Goal: Find specific page/section: Find specific page/section

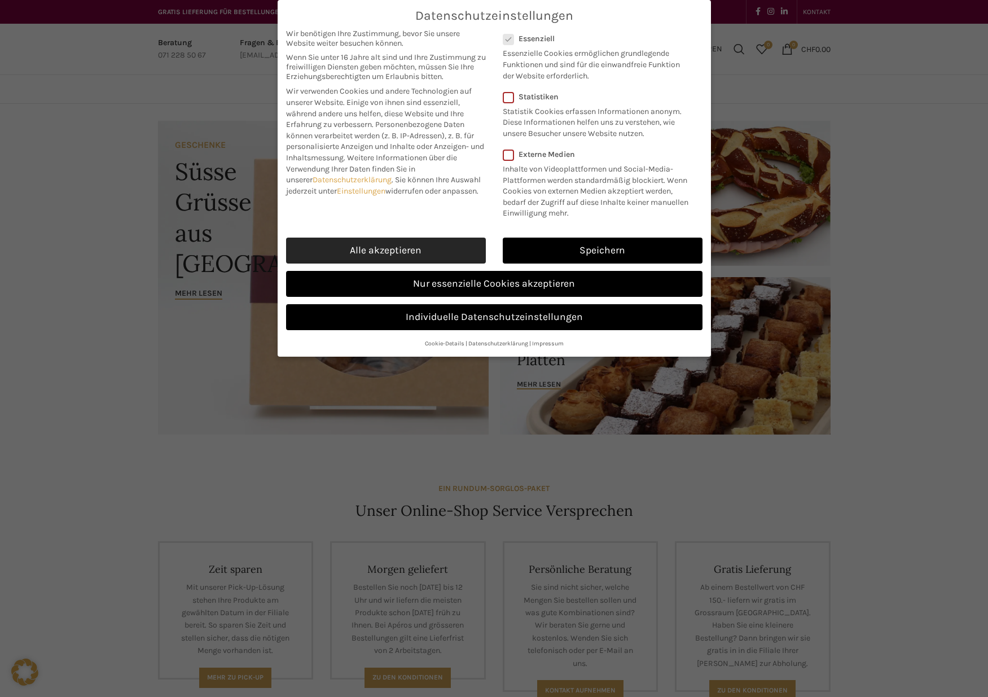
click at [429, 252] on link "Alle akzeptieren" at bounding box center [386, 250] width 200 height 26
checkbox input "true"
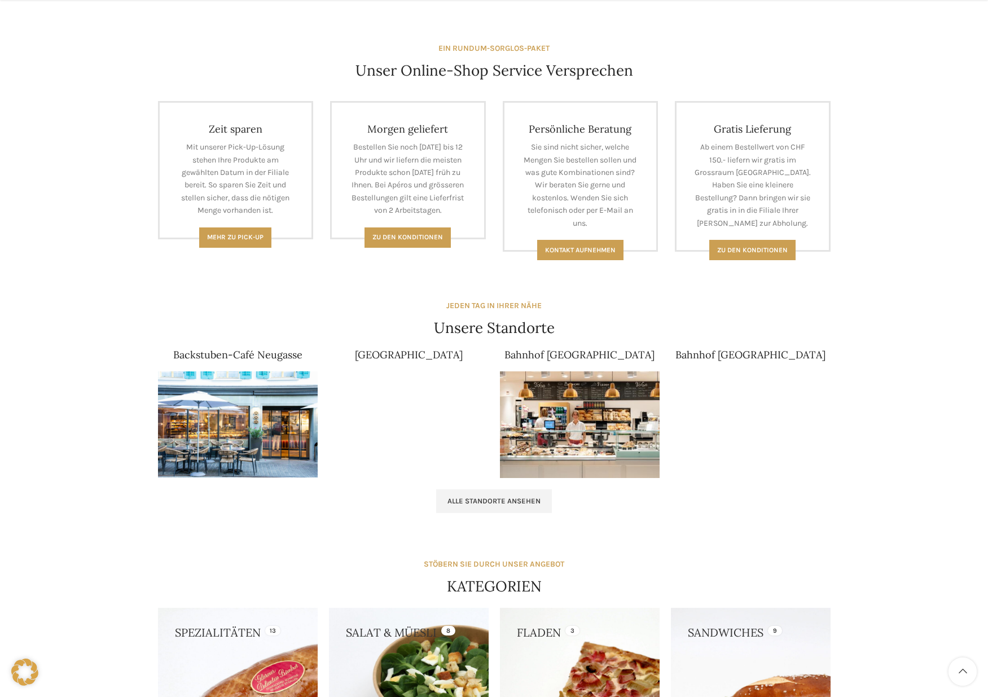
scroll to position [484, 0]
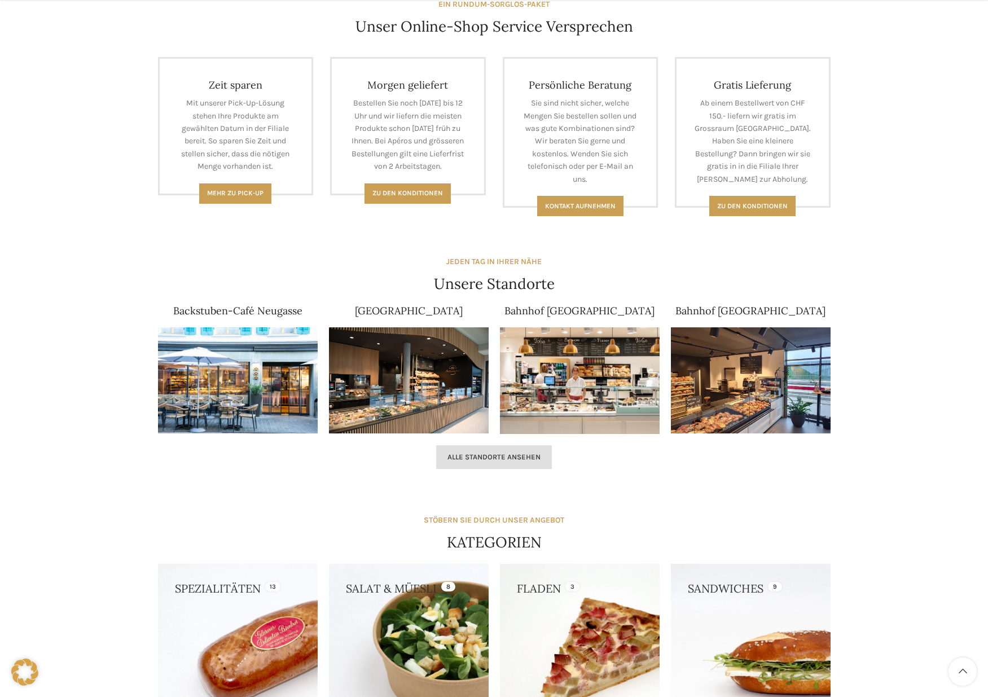
click at [505, 456] on span "Alle Standorte ansehen" at bounding box center [493, 456] width 93 height 9
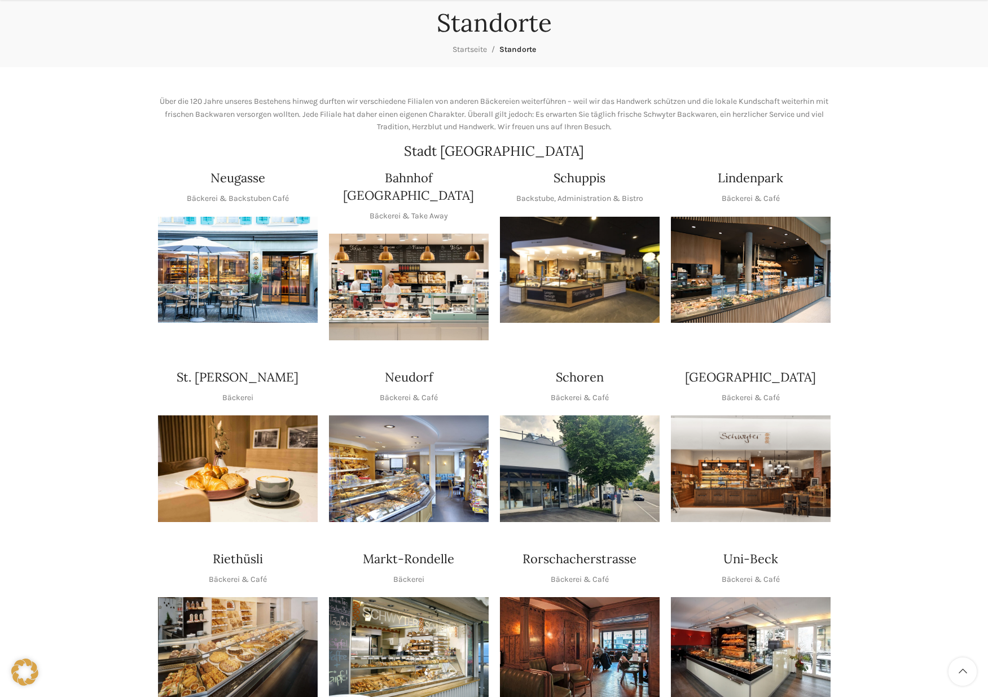
scroll to position [216, 0]
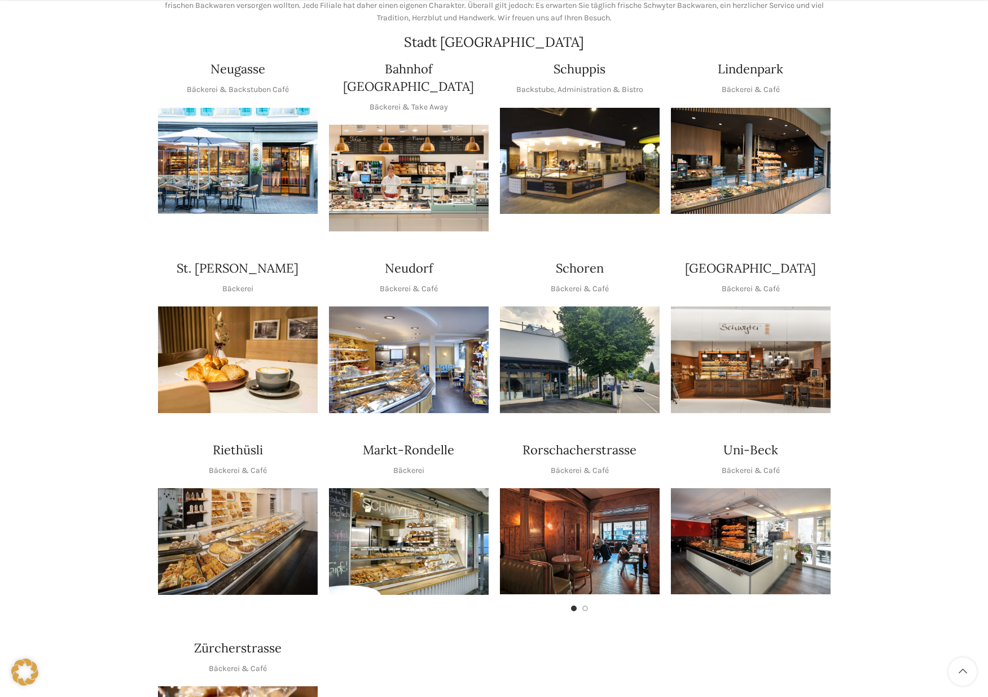
click at [259, 496] on img "1 / 1" at bounding box center [238, 541] width 160 height 107
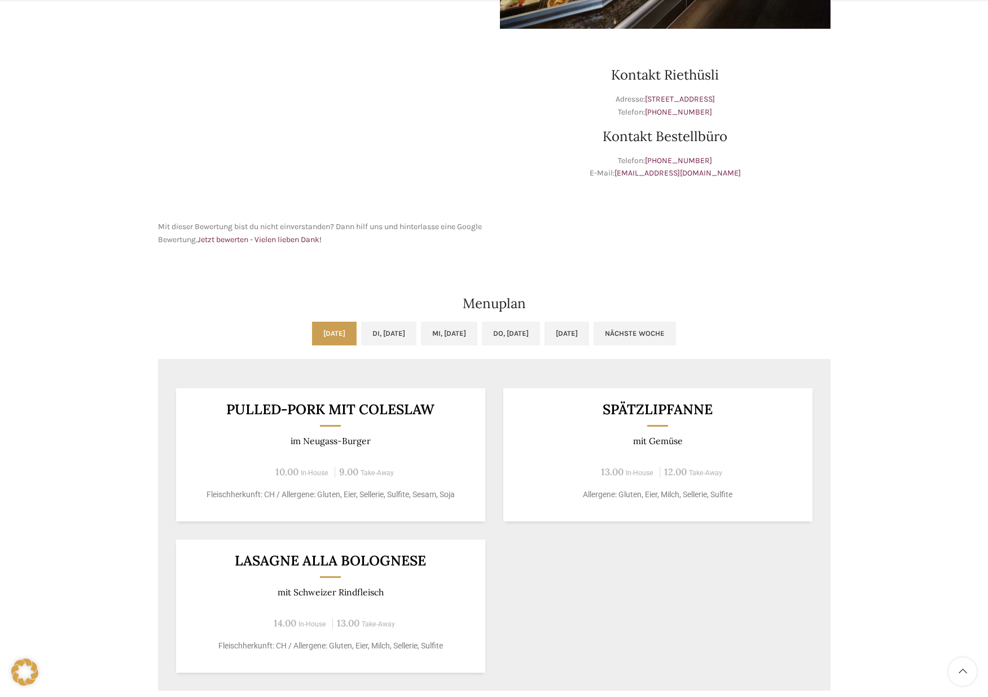
scroll to position [357, 0]
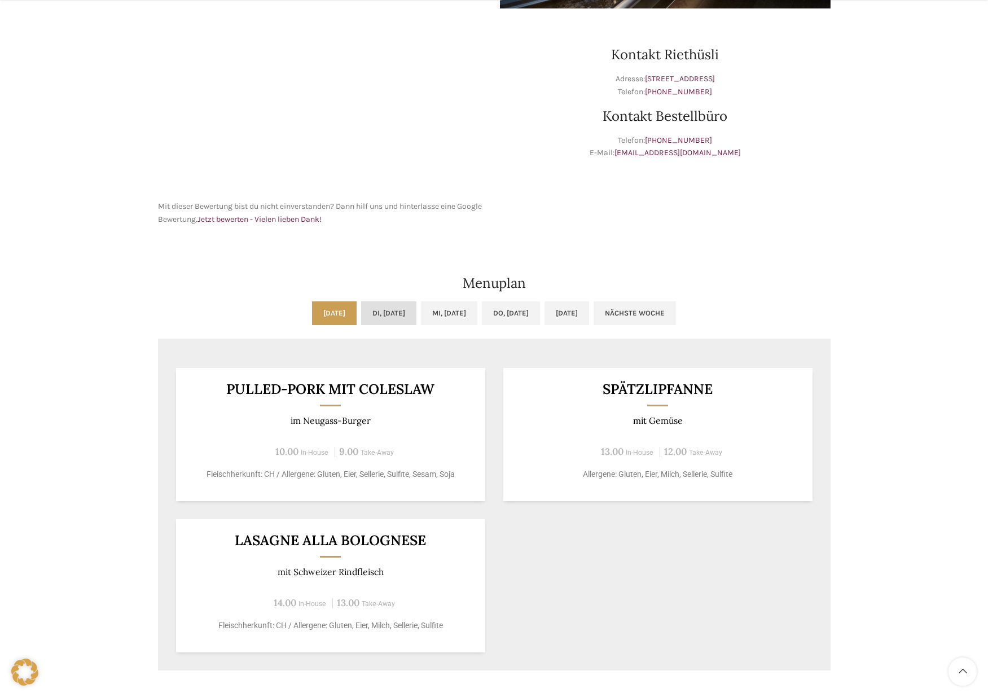
click at [374, 317] on link "Di, [DATE]" at bounding box center [388, 313] width 55 height 24
click at [461, 307] on link "Mi, [DATE]" at bounding box center [449, 313] width 56 height 24
click at [526, 310] on link "Do, [DATE]" at bounding box center [511, 313] width 58 height 24
click at [589, 312] on link "[DATE]" at bounding box center [566, 313] width 45 height 24
click at [676, 318] on link "Nächste Woche" at bounding box center [634, 313] width 82 height 24
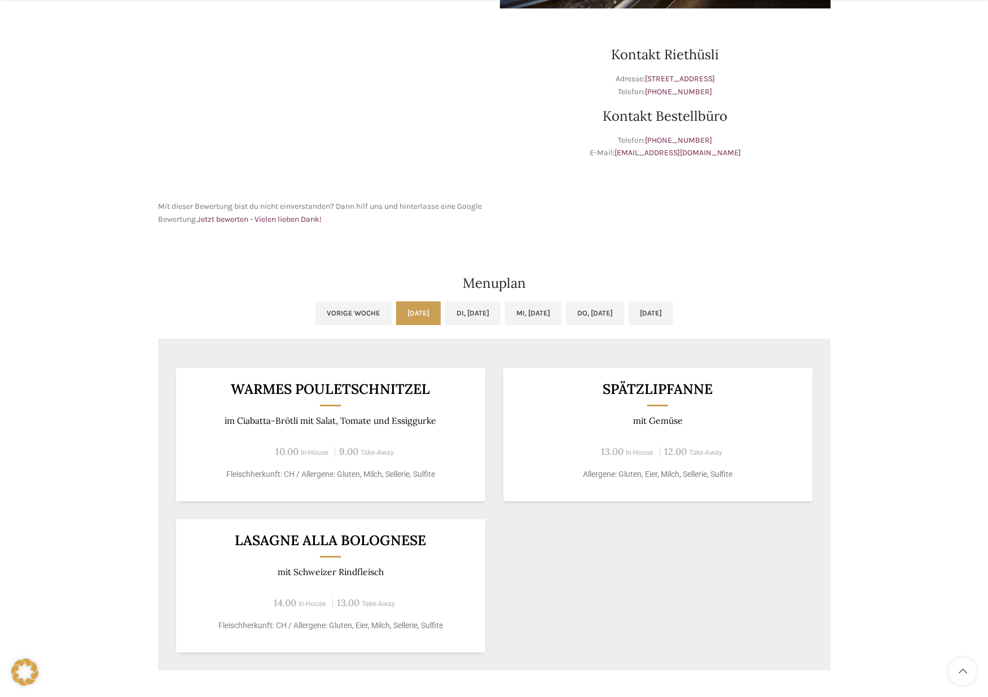
click at [315, 312] on link "Vorige Woche" at bounding box center [353, 313] width 76 height 24
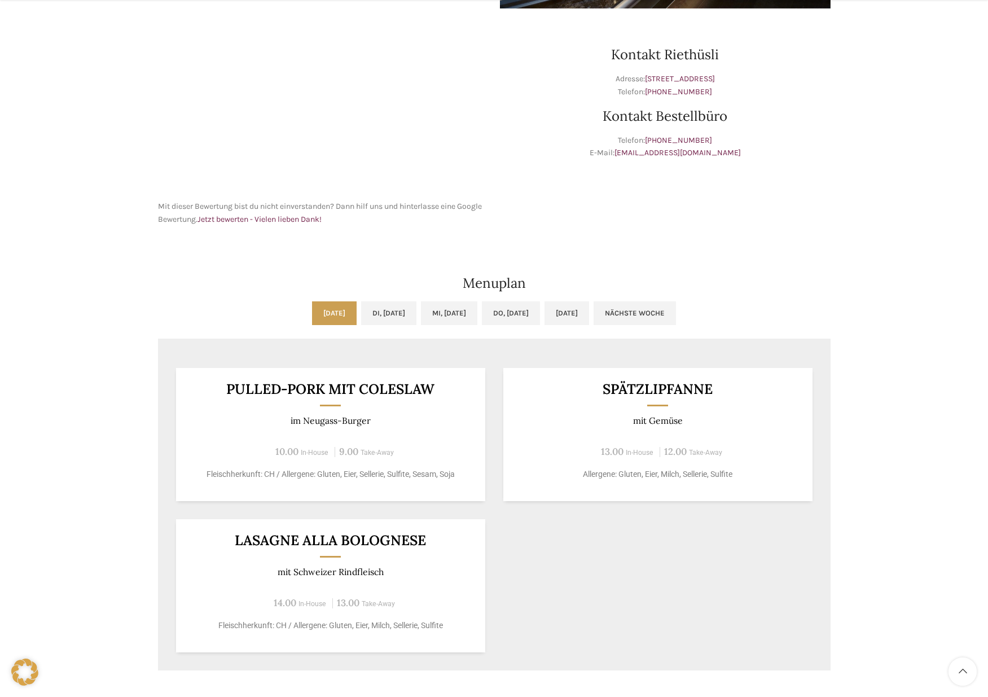
scroll to position [0, 0]
